Goal: Information Seeking & Learning: Learn about a topic

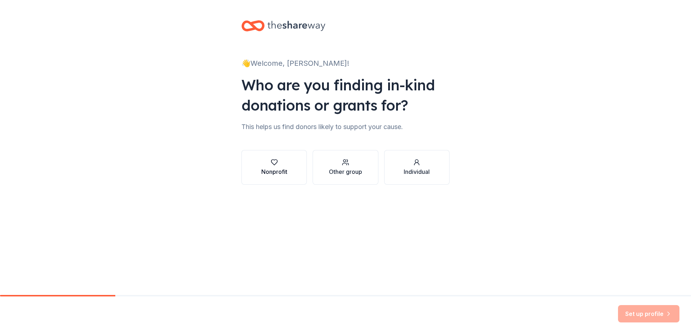
click at [265, 156] on button "Nonprofit" at bounding box center [273, 167] width 65 height 35
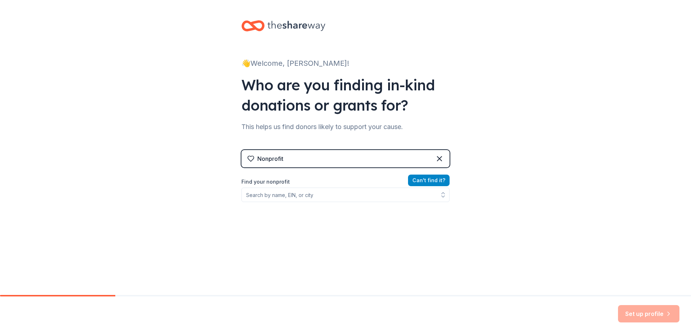
click at [440, 180] on button "Can ' t find it?" at bounding box center [429, 180] width 42 height 12
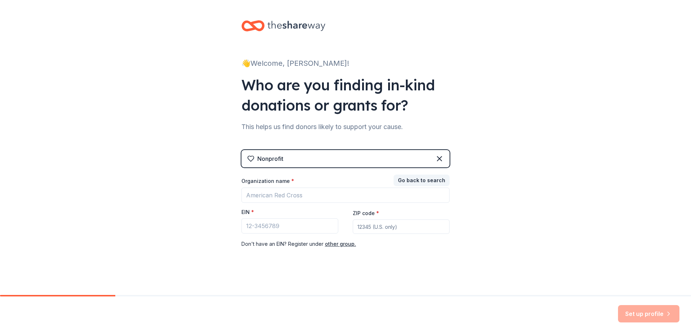
click at [346, 166] on div "Nonprofit" at bounding box center [345, 158] width 208 height 17
click at [436, 157] on icon at bounding box center [439, 158] width 9 height 9
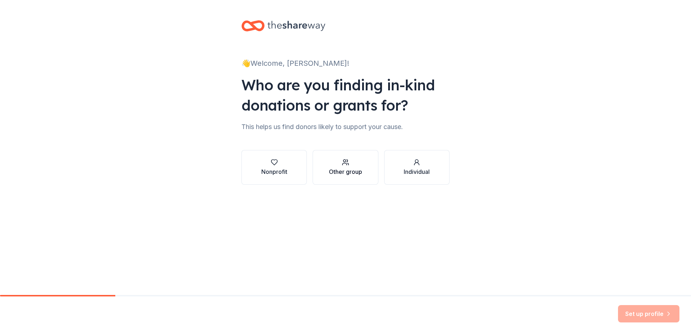
click at [343, 164] on icon "button" at bounding box center [345, 162] width 7 height 7
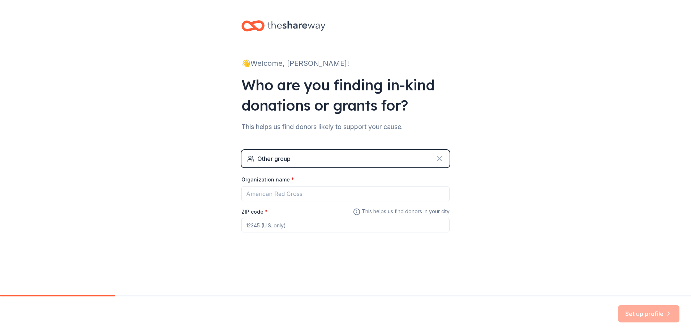
click at [440, 158] on icon at bounding box center [439, 158] width 4 height 4
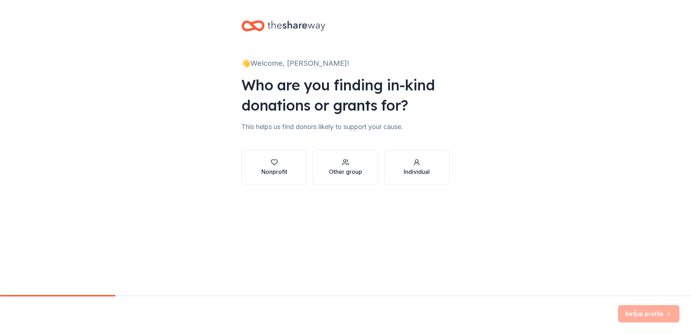
click at [636, 312] on div "Set up profile" at bounding box center [648, 313] width 61 height 17
click at [419, 178] on button "Individual" at bounding box center [416, 167] width 65 height 35
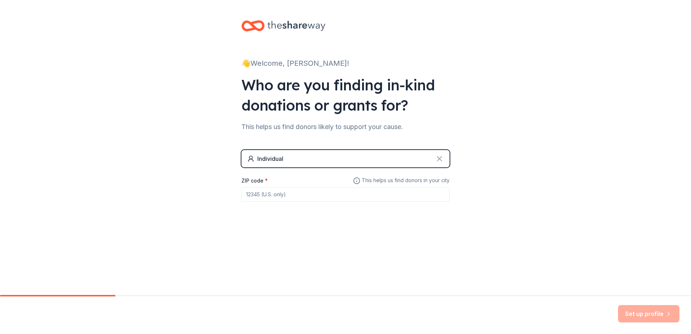
click at [438, 159] on icon at bounding box center [439, 158] width 9 height 9
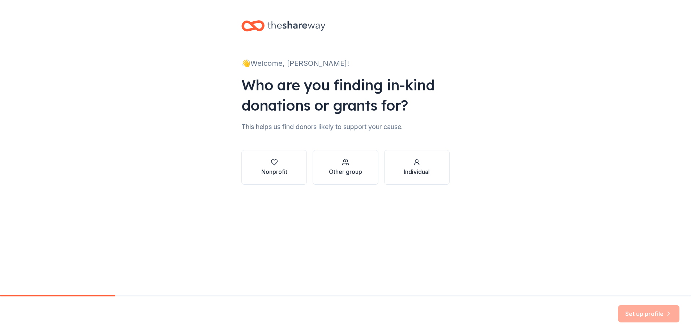
click at [295, 53] on div "👋 Welcome, Hilary! Who are you finding in-kind donations or grants for? This he…" at bounding box center [345, 109] width 231 height 219
click at [273, 169] on div "Nonprofit" at bounding box center [274, 171] width 26 height 9
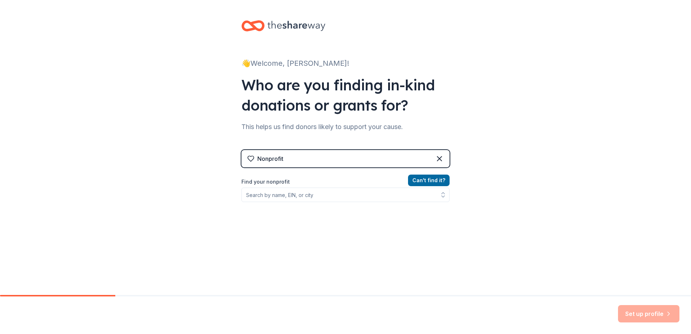
drag, startPoint x: 630, startPoint y: 311, endPoint x: 621, endPoint y: 307, distance: 9.5
click at [621, 307] on div "Set up profile" at bounding box center [648, 313] width 61 height 17
click at [425, 177] on button "Can ' t find it?" at bounding box center [429, 180] width 42 height 12
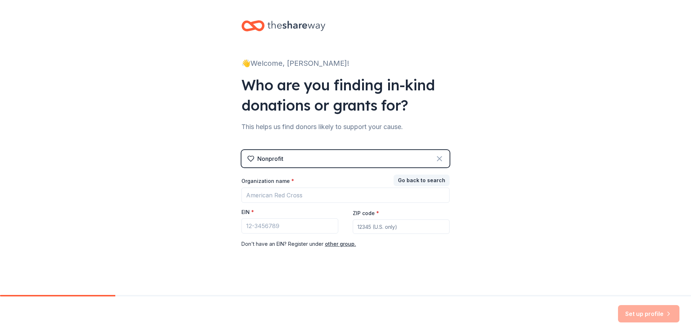
click at [438, 158] on icon at bounding box center [439, 158] width 9 height 9
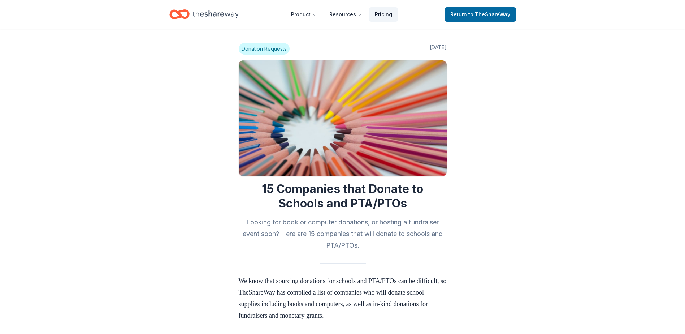
click at [384, 14] on link "Pricing" at bounding box center [383, 14] width 29 height 14
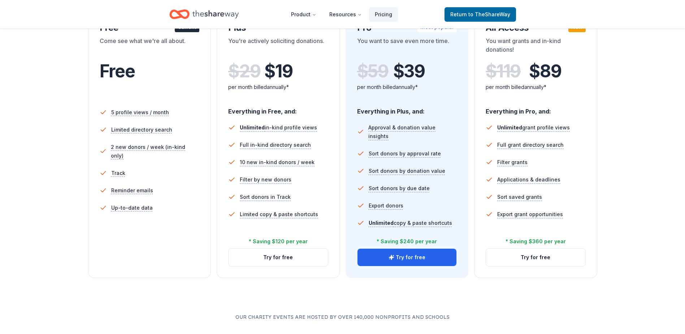
scroll to position [36, 0]
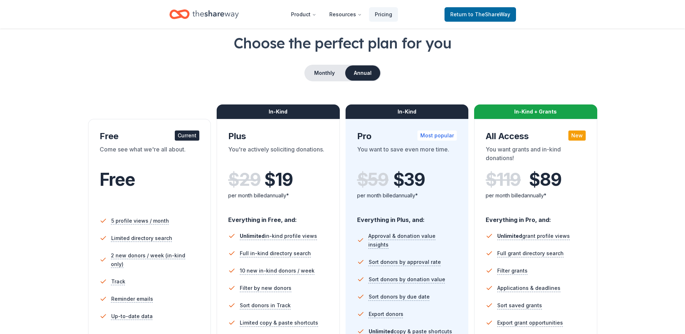
click at [185, 135] on div "Current" at bounding box center [187, 135] width 25 height 10
click at [220, 8] on icon "Home" at bounding box center [216, 14] width 46 height 15
